Goal: Find contact information: Find contact information

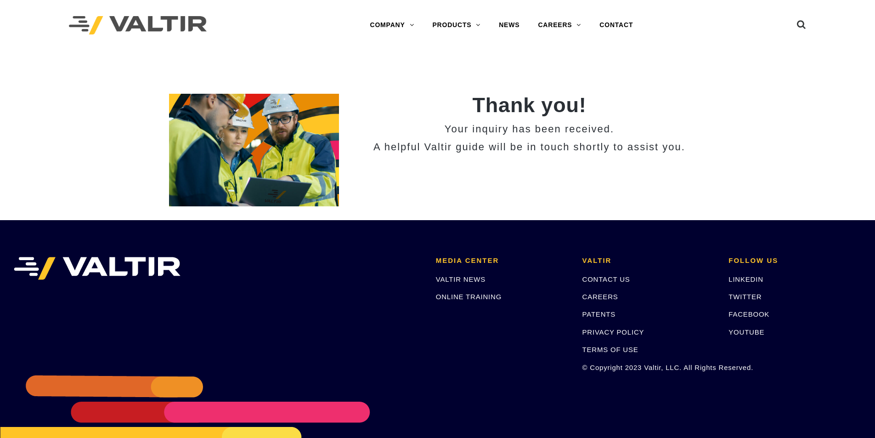
click at [621, 26] on link "CONTACT" at bounding box center [616, 25] width 52 height 18
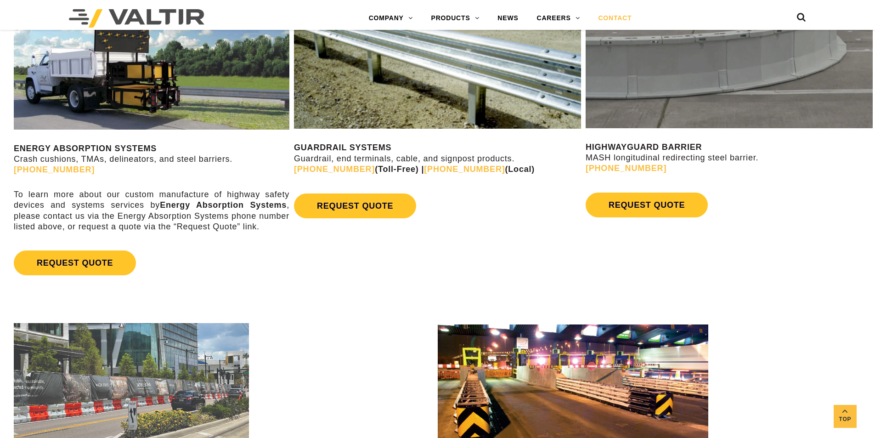
scroll to position [597, 0]
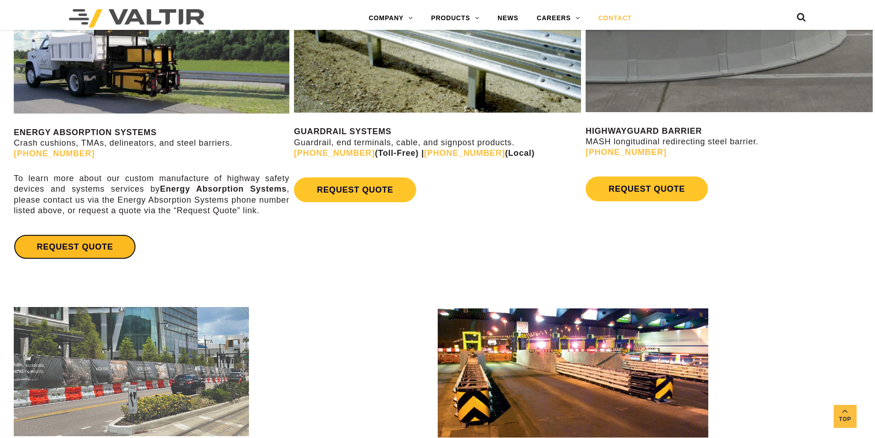
click at [81, 242] on link "REQUEST QUOTE" at bounding box center [75, 246] width 122 height 25
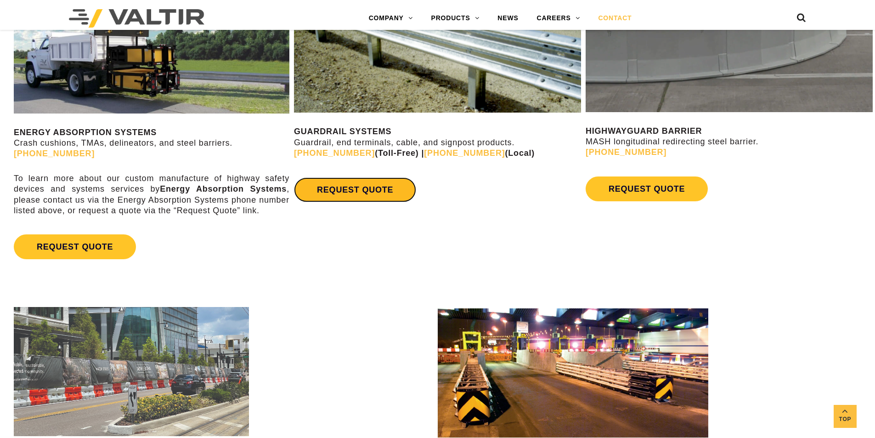
click at [366, 188] on link "REQUEST QUOTE" at bounding box center [355, 189] width 122 height 25
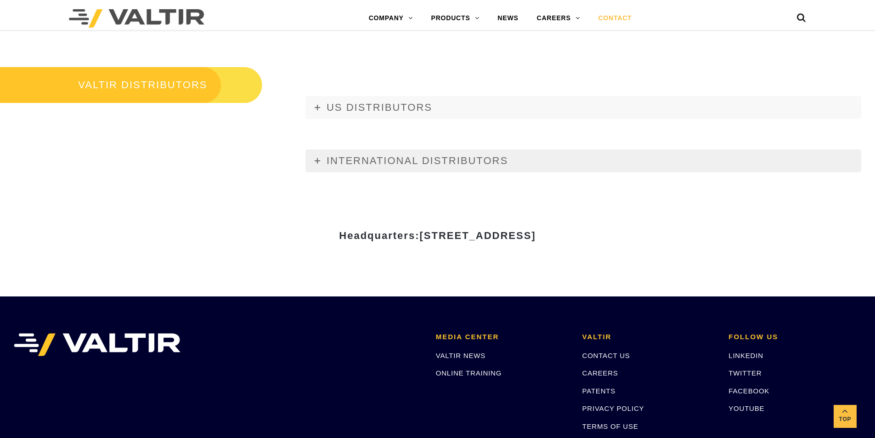
scroll to position [1148, 0]
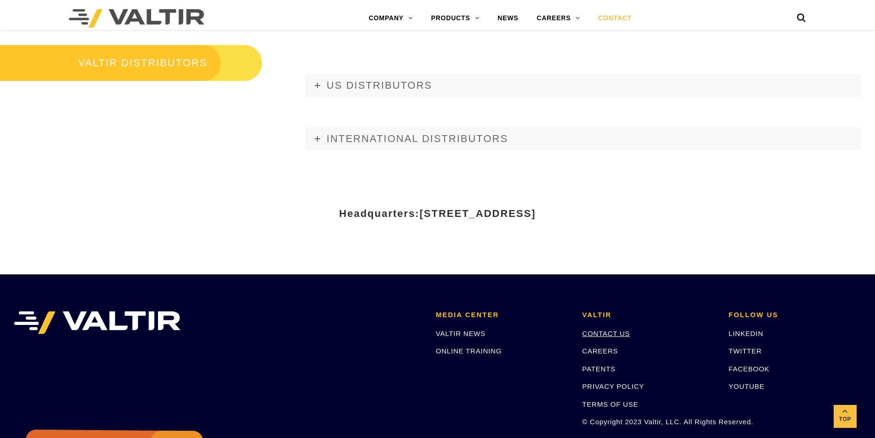
click at [615, 332] on link "CONTACT US" at bounding box center [606, 333] width 48 height 8
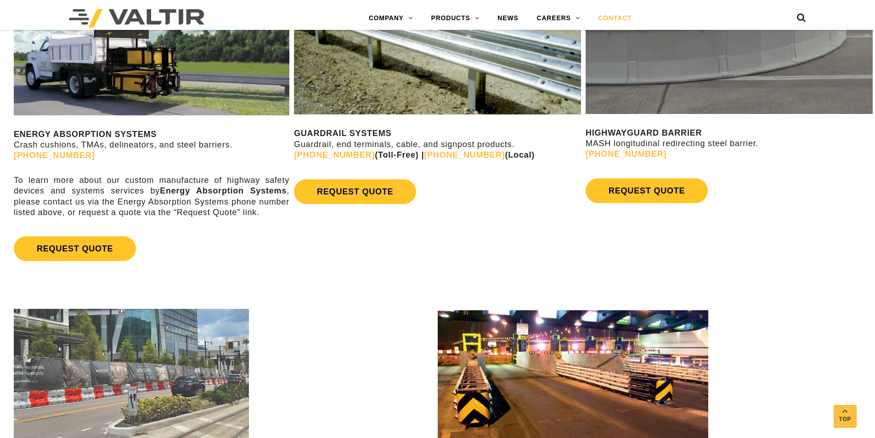
scroll to position [551, 0]
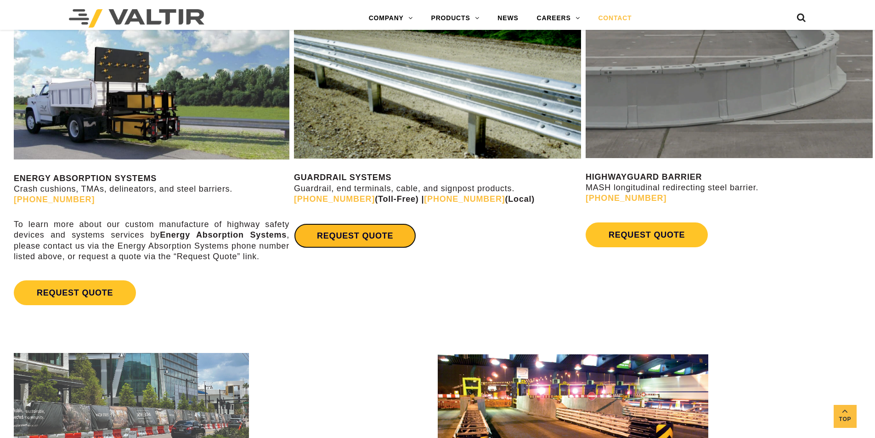
click at [362, 236] on link "REQUEST QUOTE" at bounding box center [355, 235] width 122 height 25
